Goal: Navigation & Orientation: Find specific page/section

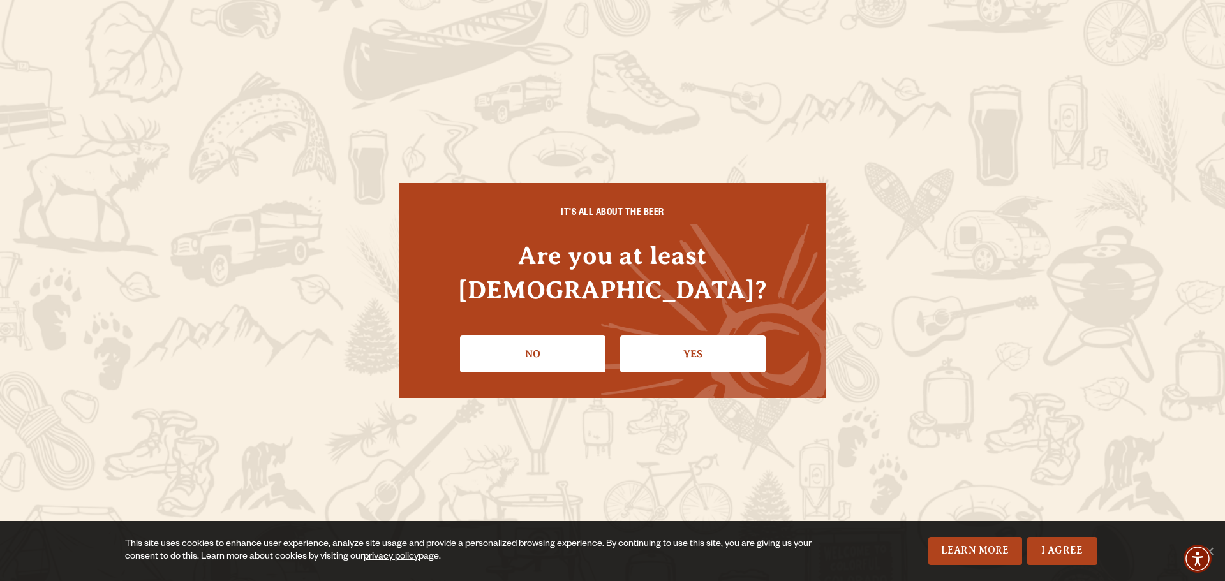
click at [657, 336] on link "Yes" at bounding box center [692, 354] width 145 height 37
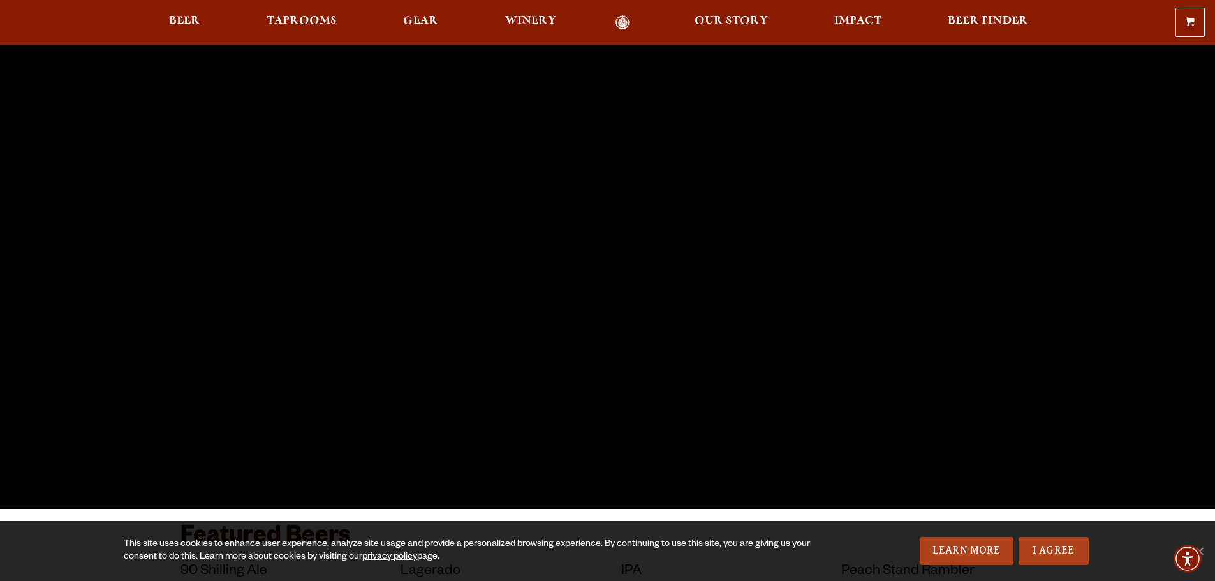
scroll to position [175, 0]
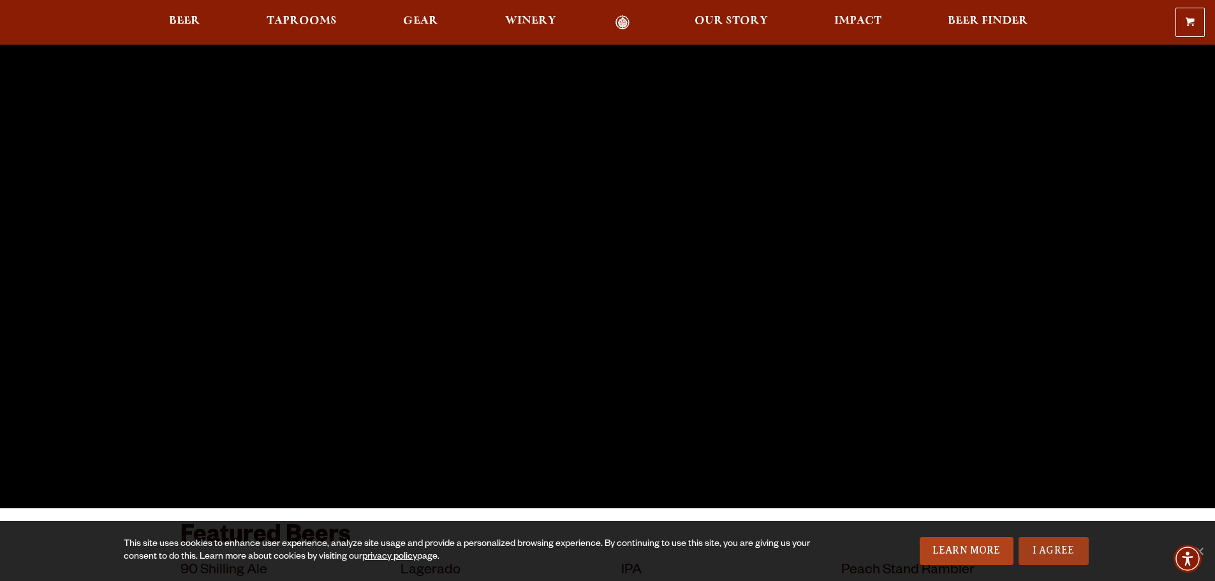
click at [1055, 551] on link "I Agree" at bounding box center [1054, 551] width 70 height 28
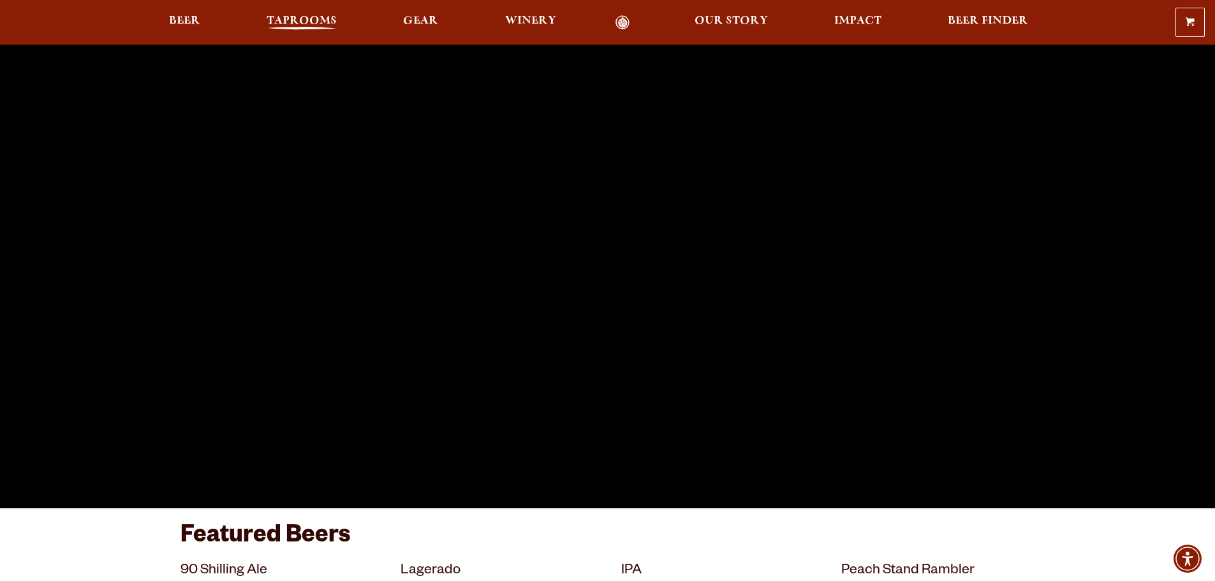
click at [316, 18] on span "Taprooms" at bounding box center [302, 21] width 70 height 10
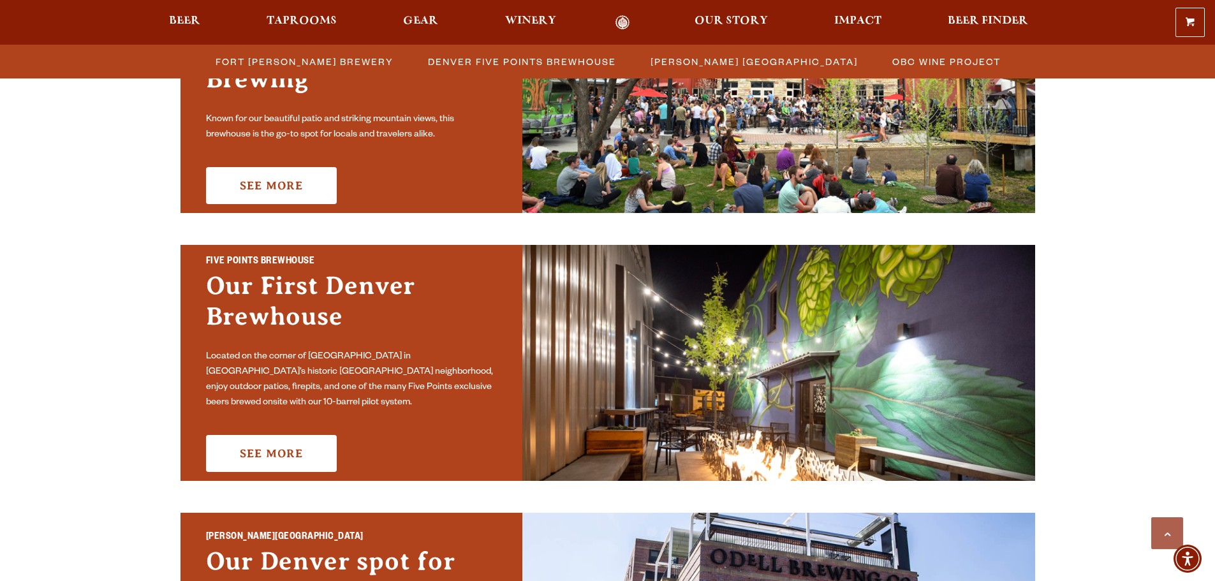
scroll to position [383, 0]
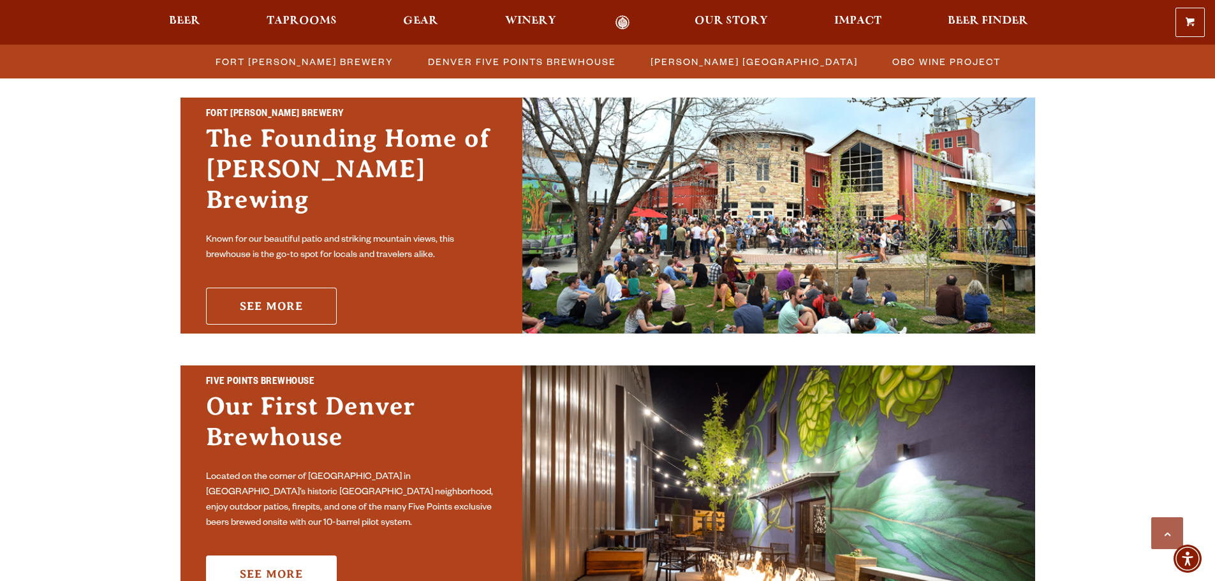
click at [313, 288] on link "See More" at bounding box center [271, 306] width 131 height 37
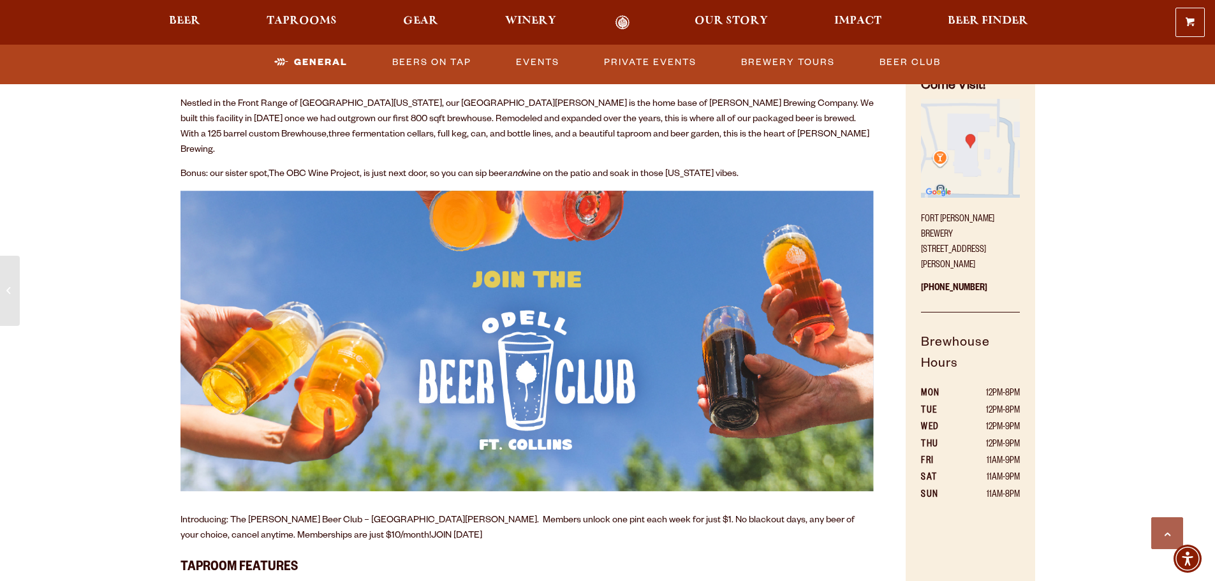
scroll to position [702, 0]
